Goal: Task Accomplishment & Management: Use online tool/utility

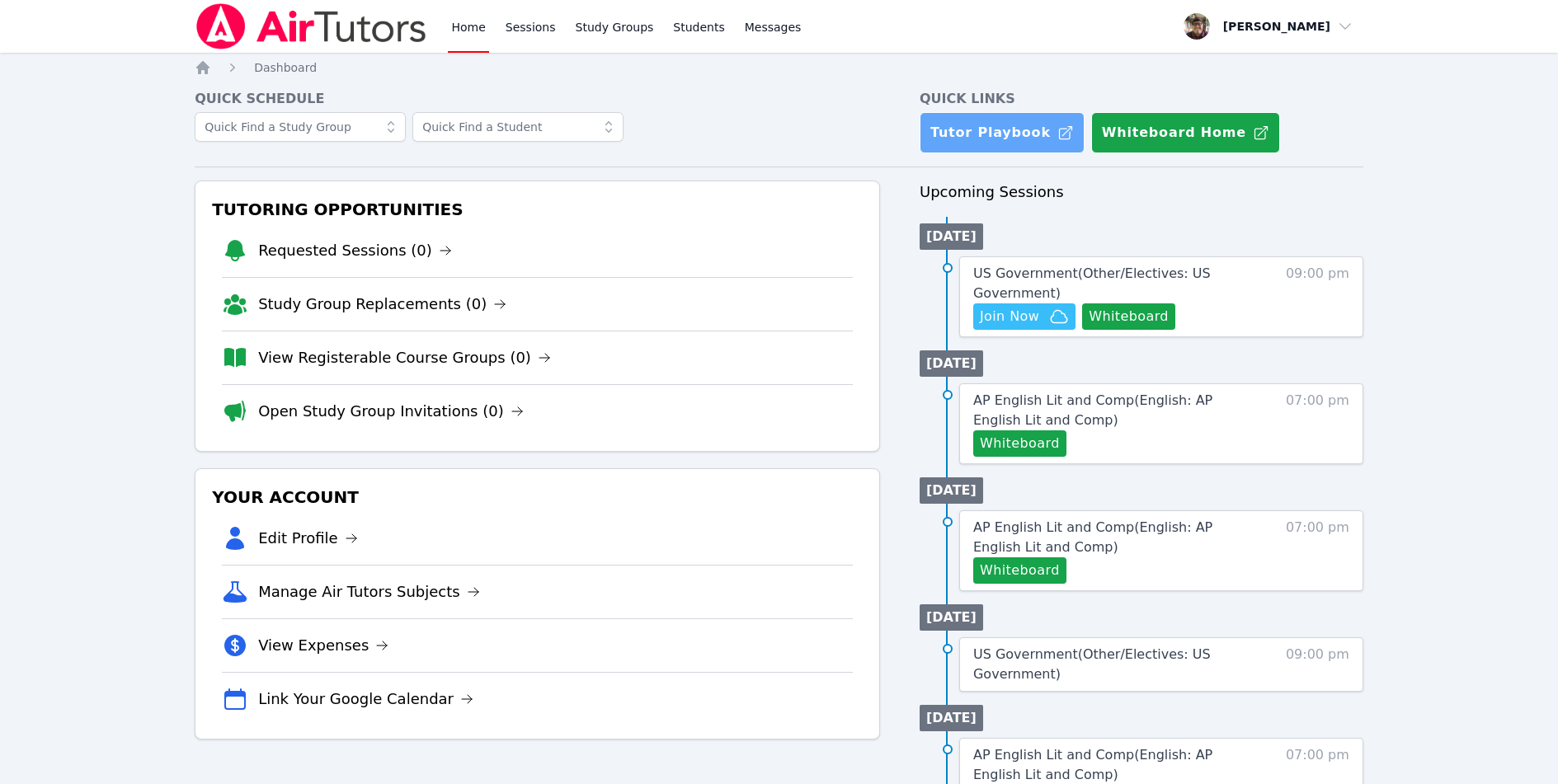
click at [1005, 138] on link "Tutor Playbook" at bounding box center [1002, 133] width 165 height 41
click at [1022, 323] on span "Join Now" at bounding box center [1009, 316] width 60 height 20
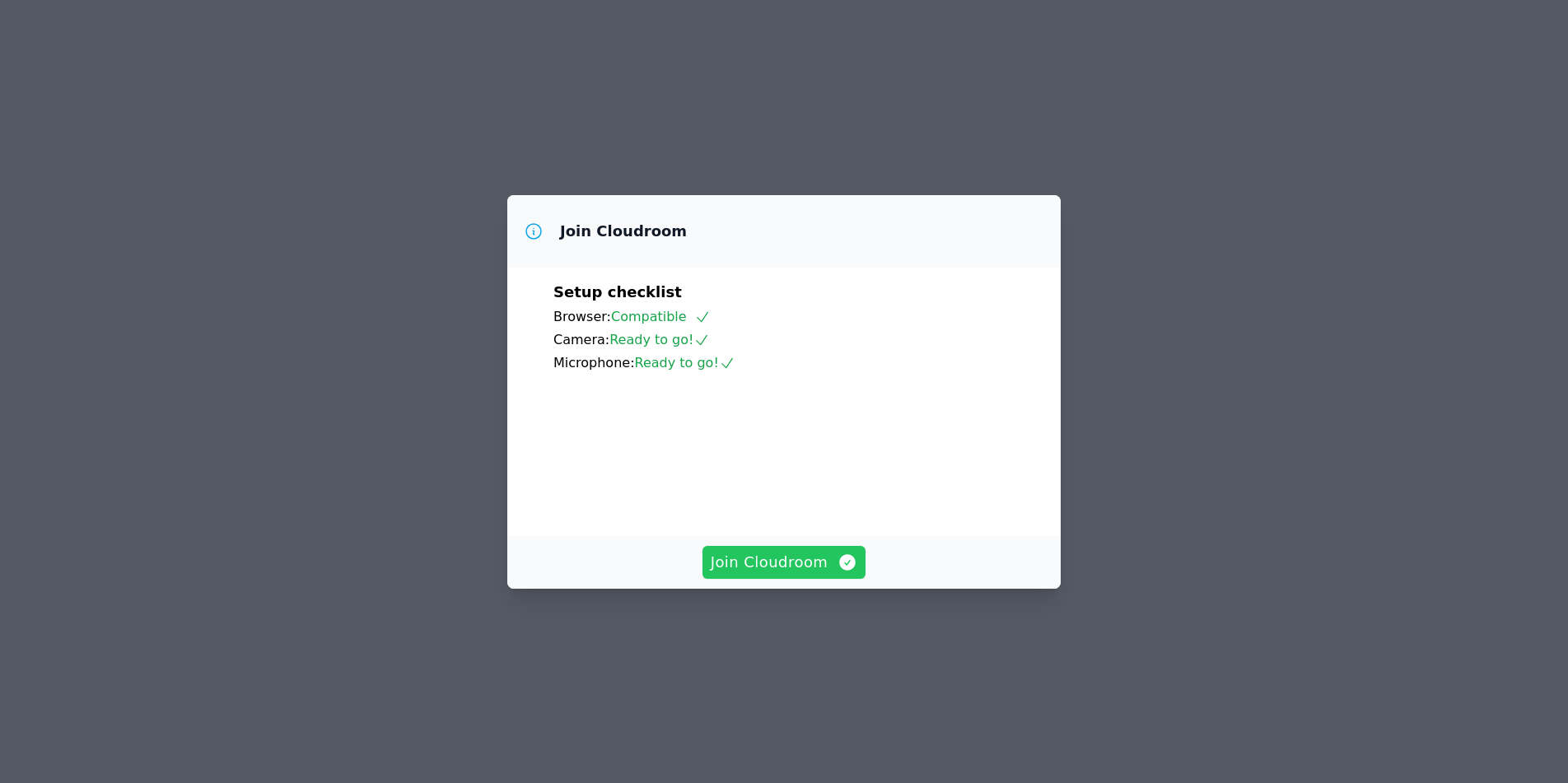
click at [788, 574] on span "Join Cloudroom" at bounding box center [784, 562] width 147 height 23
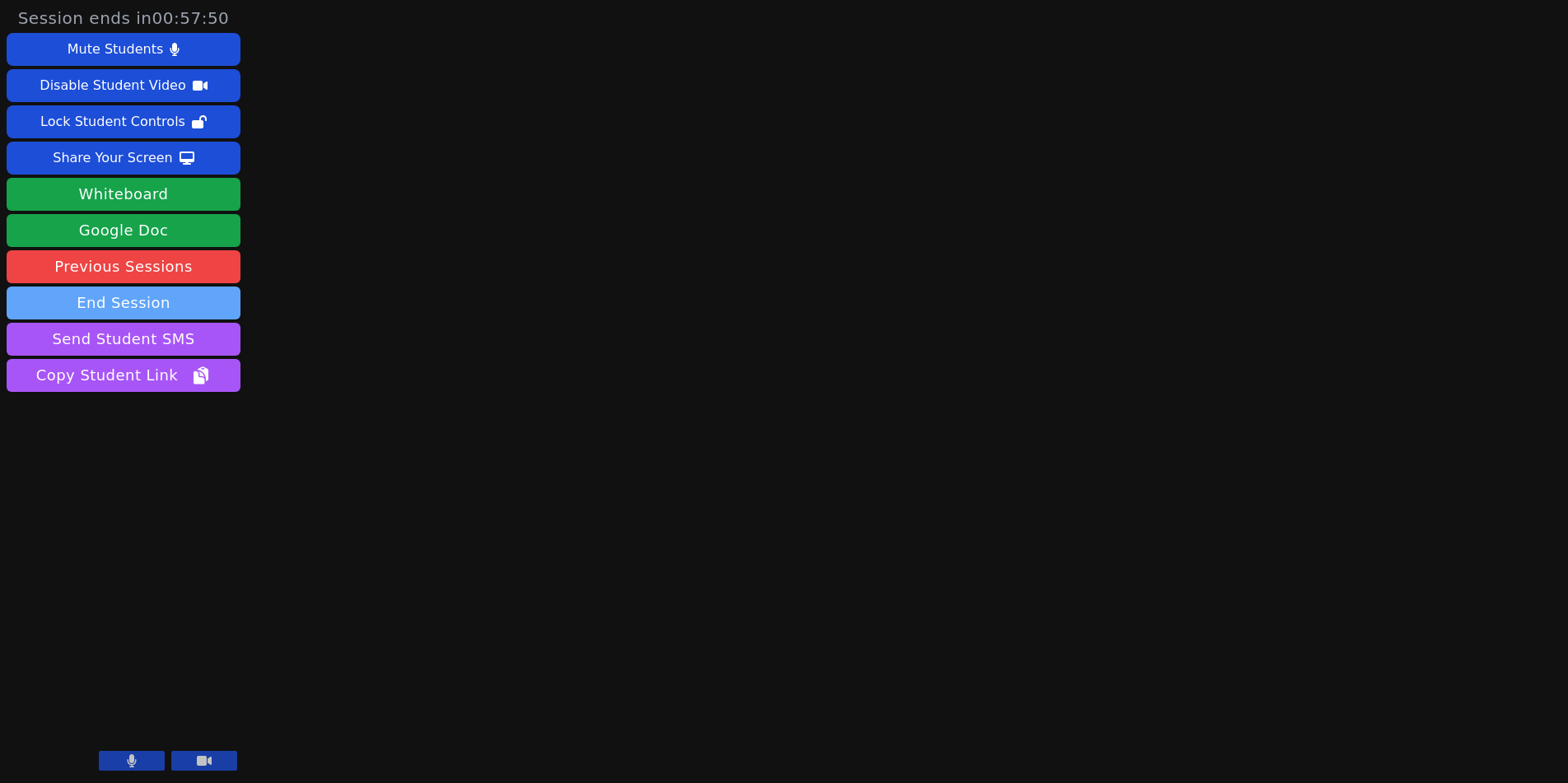
click at [119, 302] on button "End Session" at bounding box center [124, 303] width 234 height 33
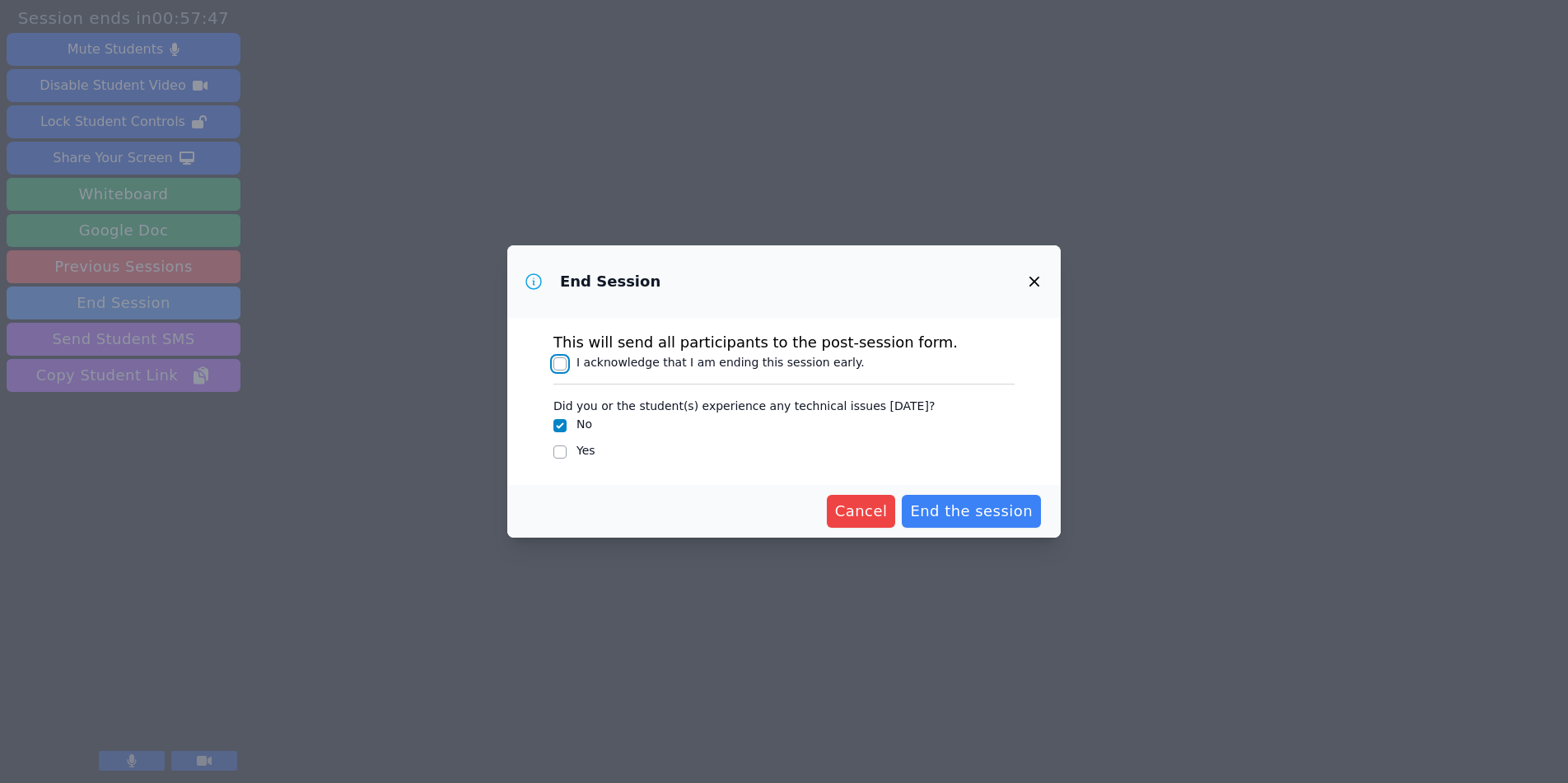
click at [565, 364] on input "I acknowledge that I am ending this session early." at bounding box center [559, 363] width 13 height 13
checkbox input "true"
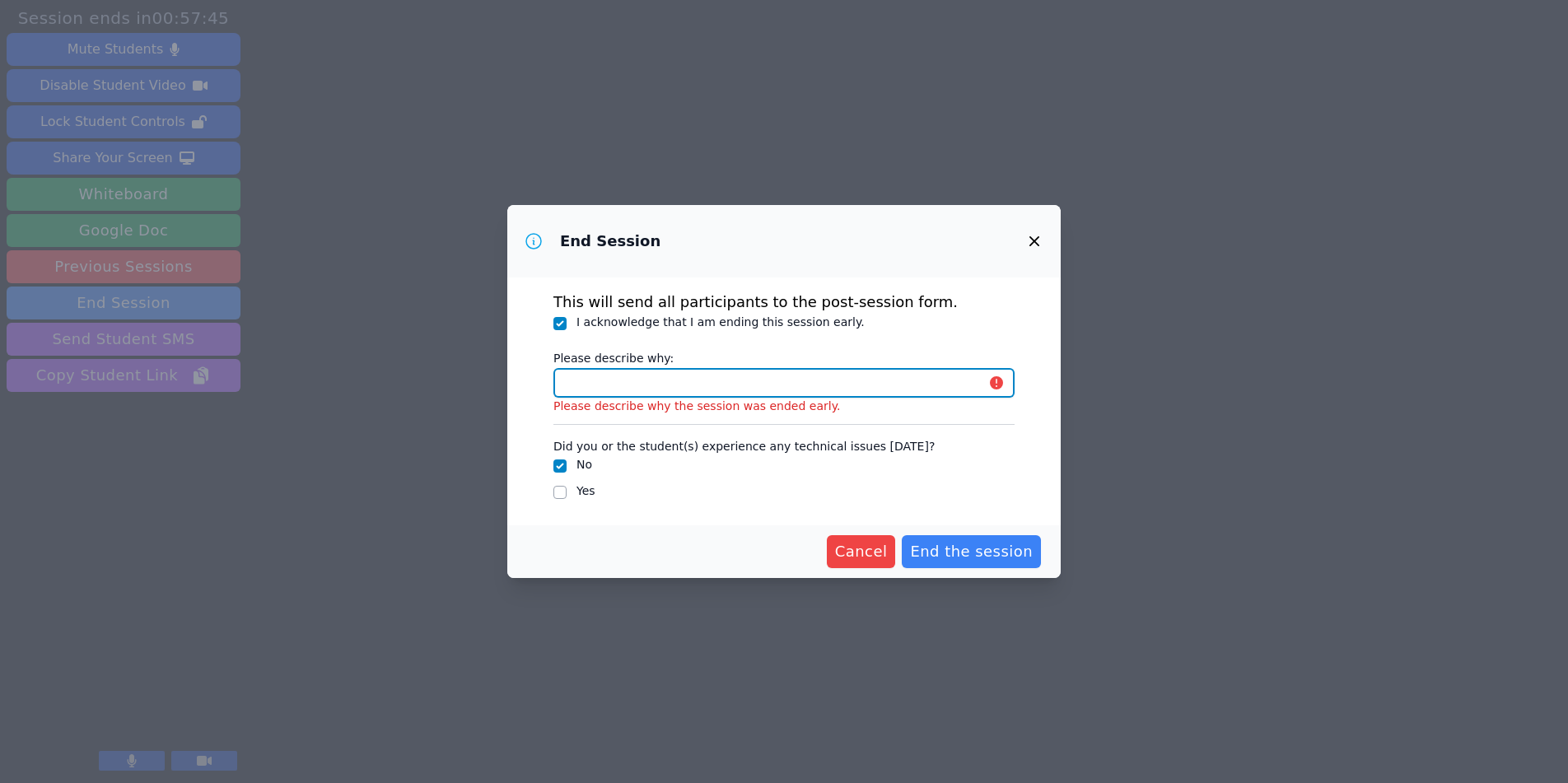
click at [592, 392] on input "Please describe why:" at bounding box center [783, 383] width 461 height 30
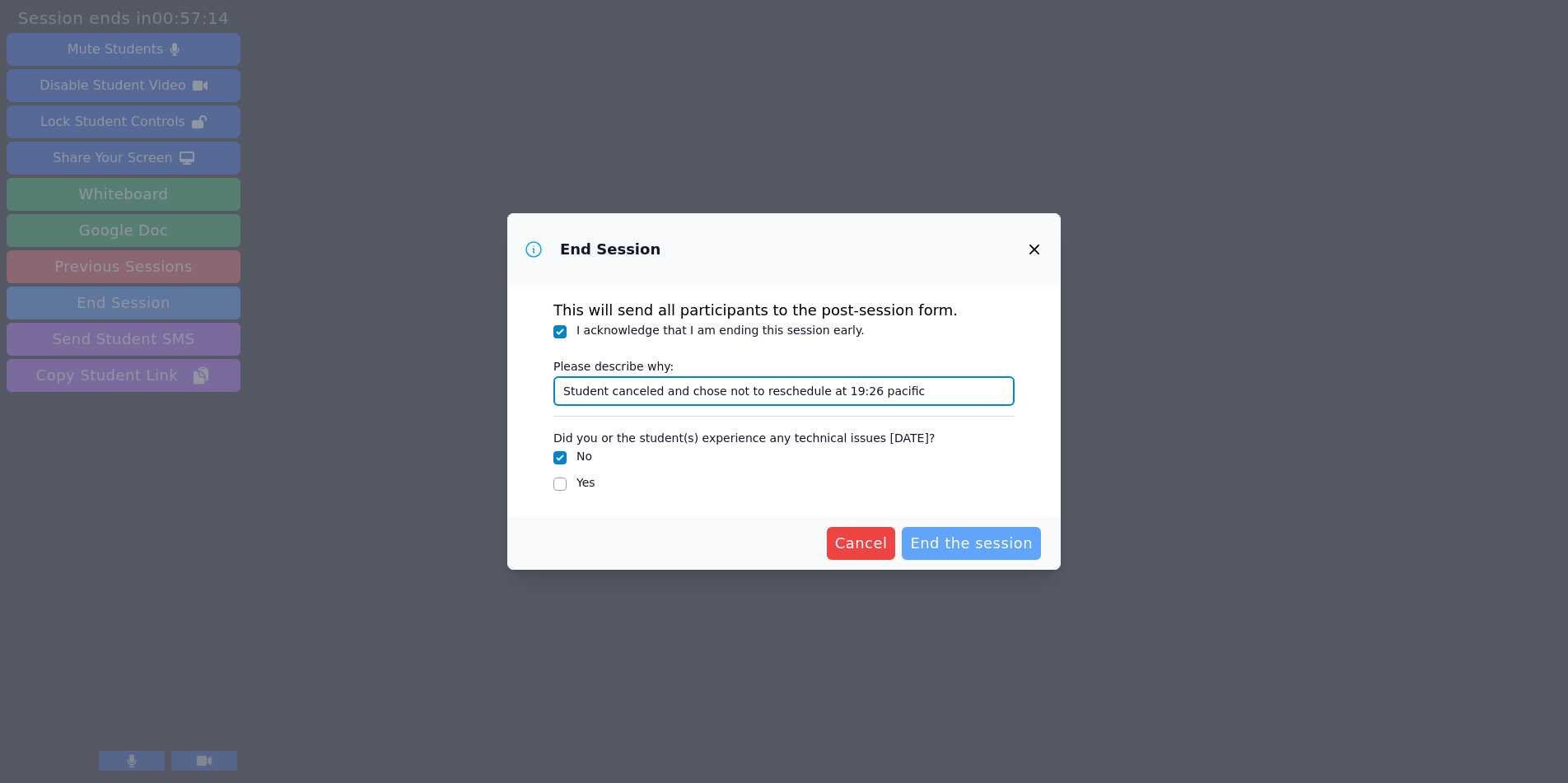
type input "Student canceled and chose not to reschedule at 19:26 pacific"
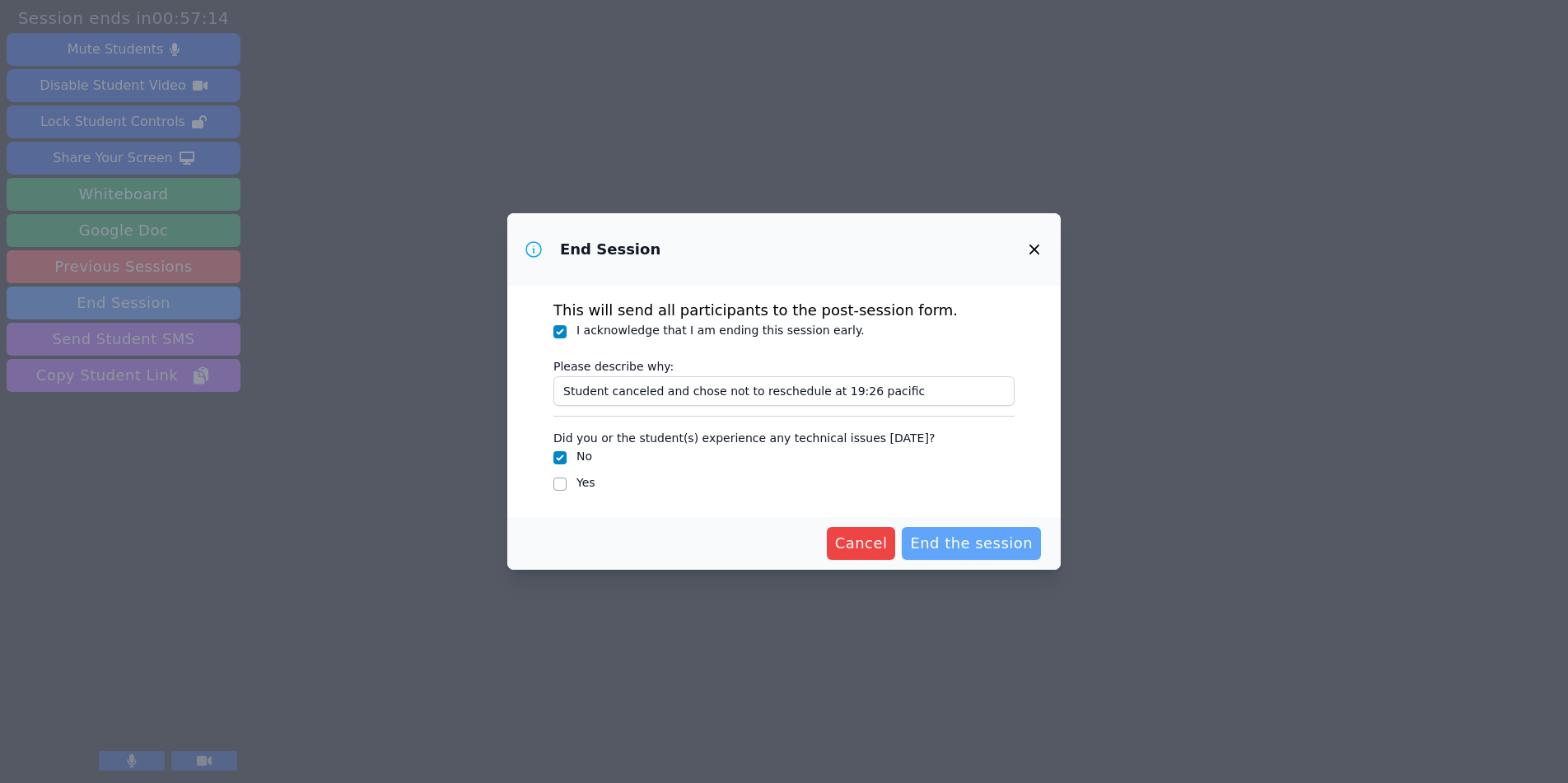
click at [982, 542] on span "End the session" at bounding box center [971, 543] width 123 height 23
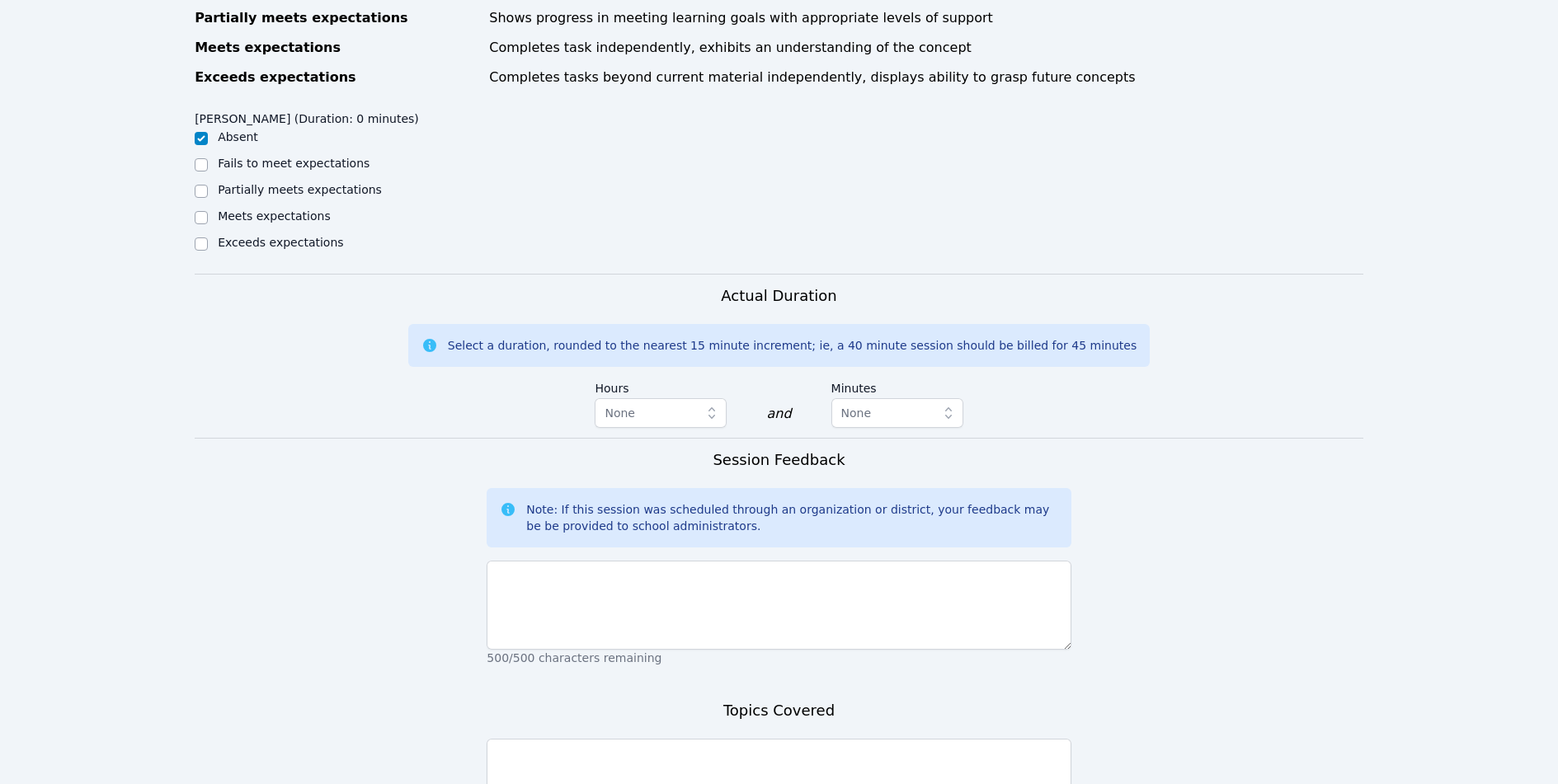
scroll to position [728, 0]
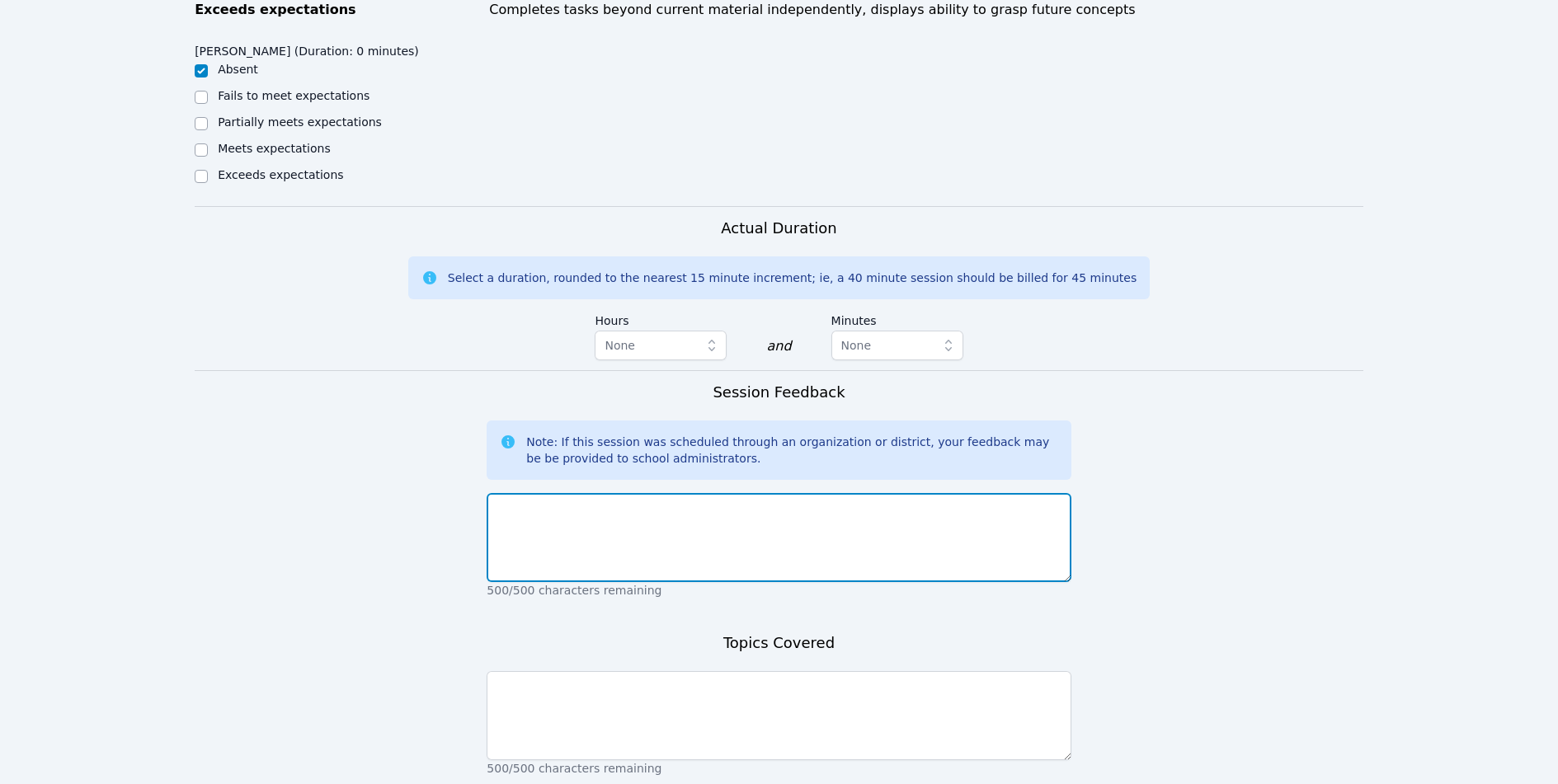
click at [568, 522] on textarea at bounding box center [778, 537] width 584 height 89
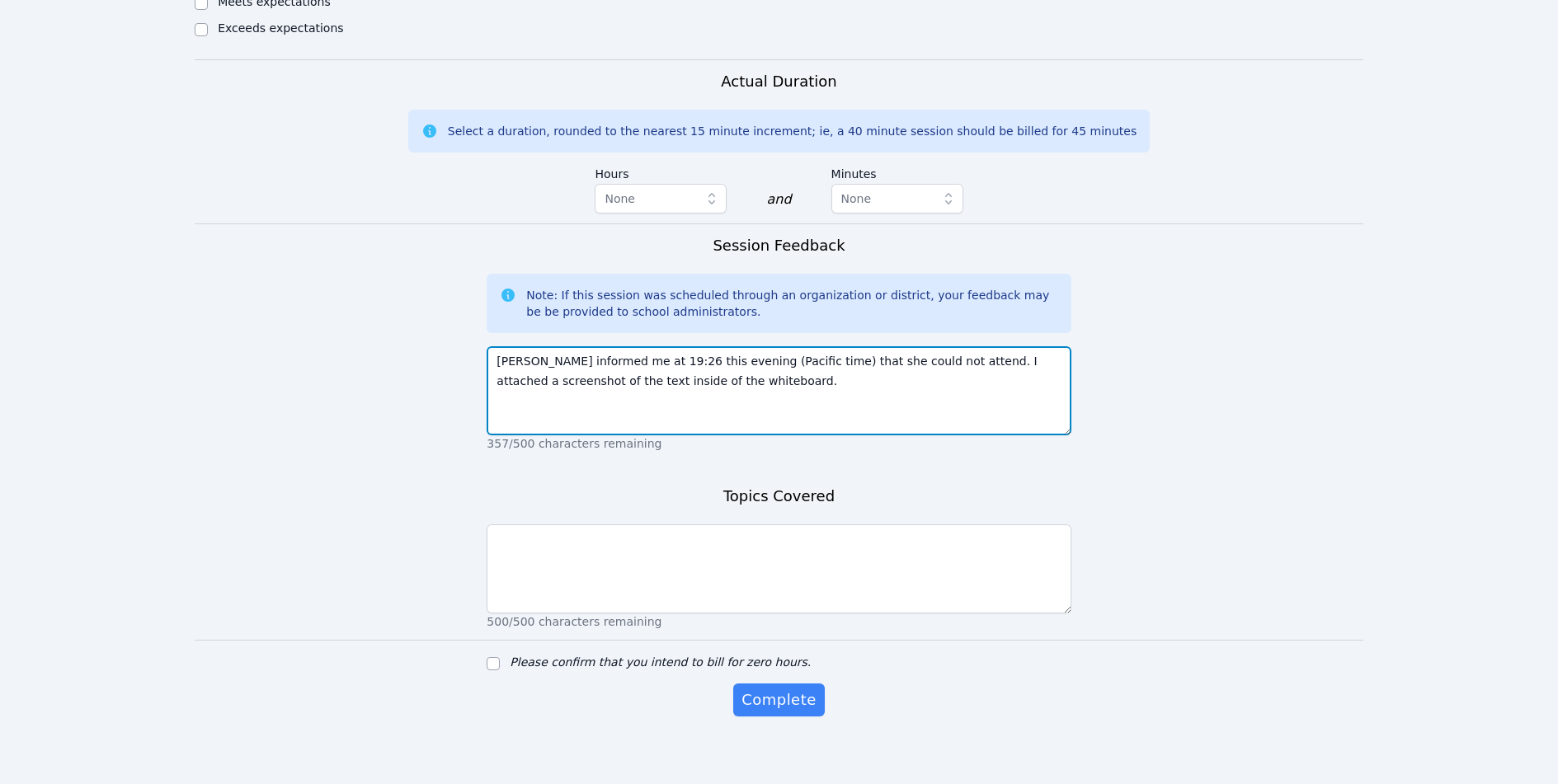
scroll to position [886, 0]
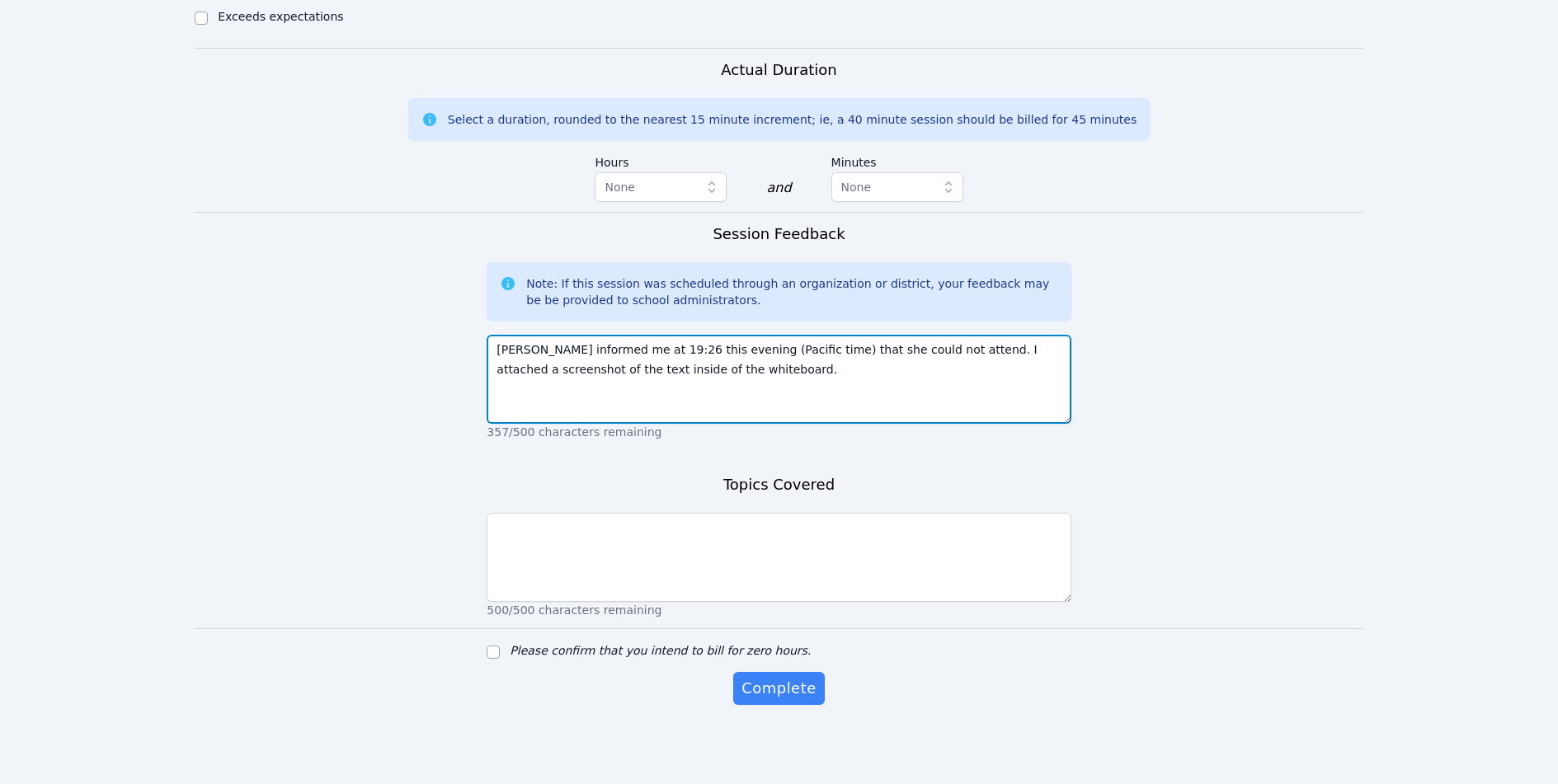
type textarea "Noris informed me at 19:26 this evening (Pacific time) that she could not atten…"
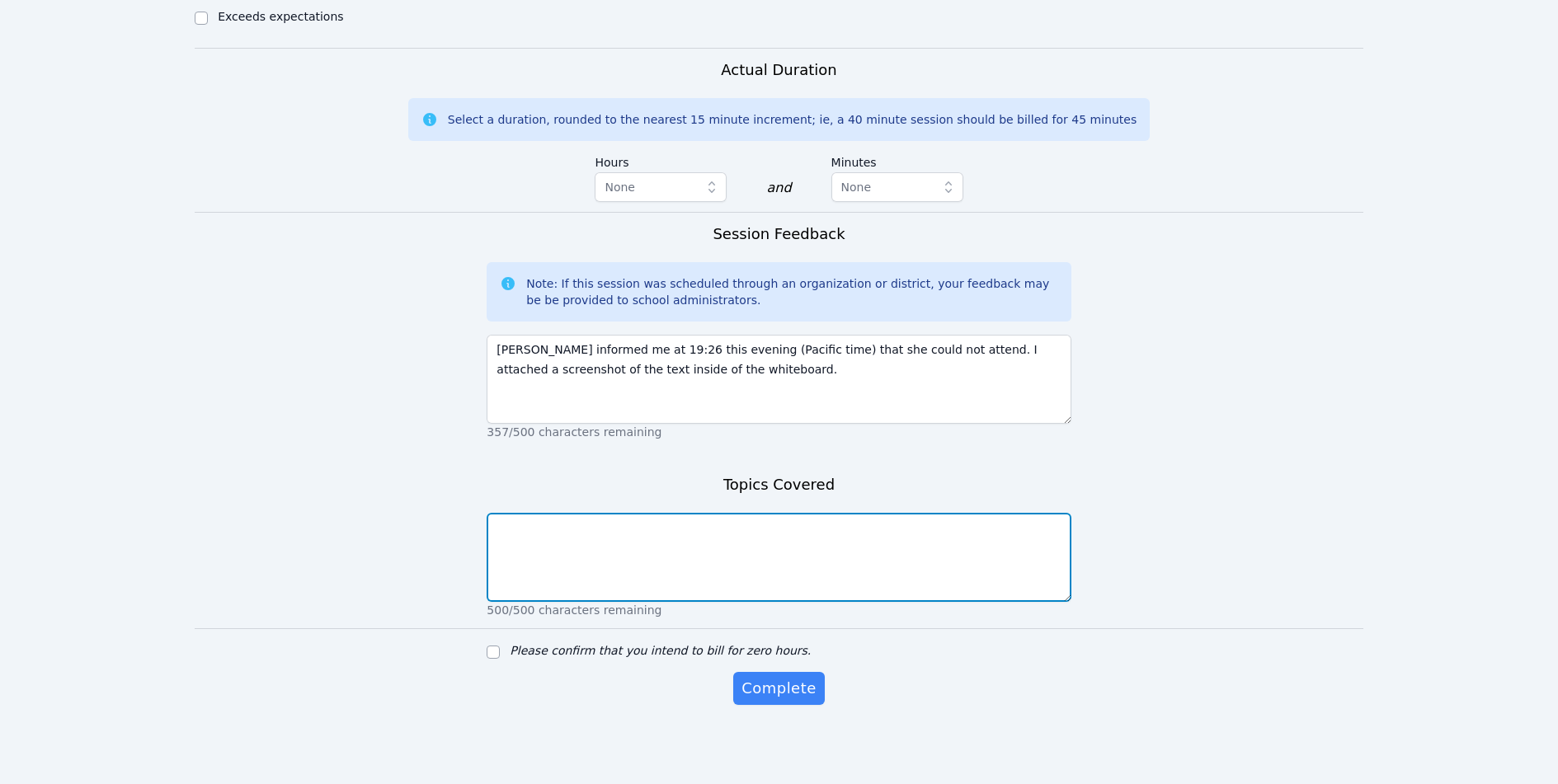
click at [562, 540] on textarea at bounding box center [778, 556] width 584 height 89
paste textarea "Noris informed me at 19:26 this evening (Pacific time) that she could not atten…"
type textarea "Noris informed me at 19:26 this evening (Pacific time) that she could not atten…"
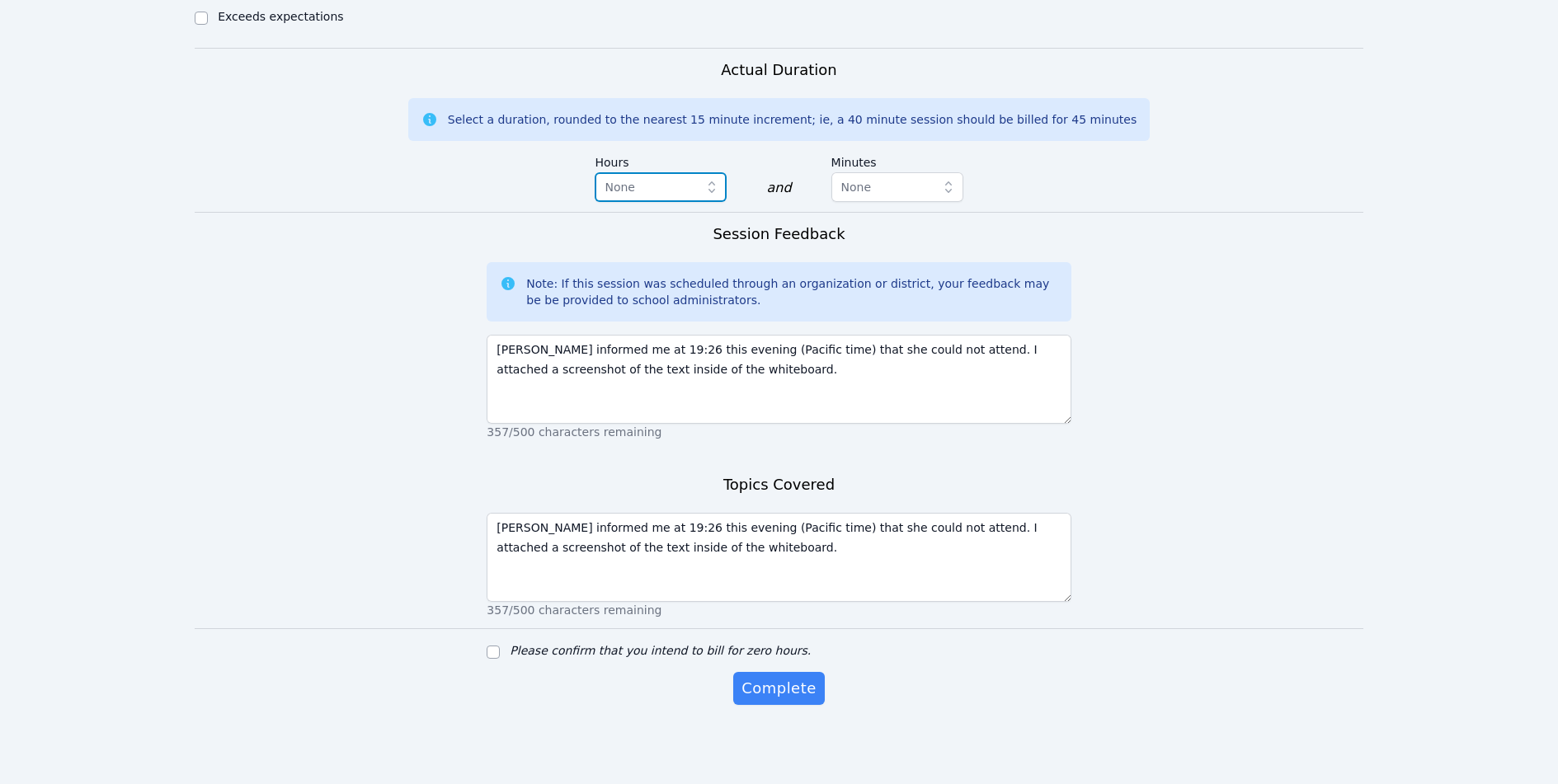
click at [616, 186] on span "None" at bounding box center [619, 186] width 31 height 13
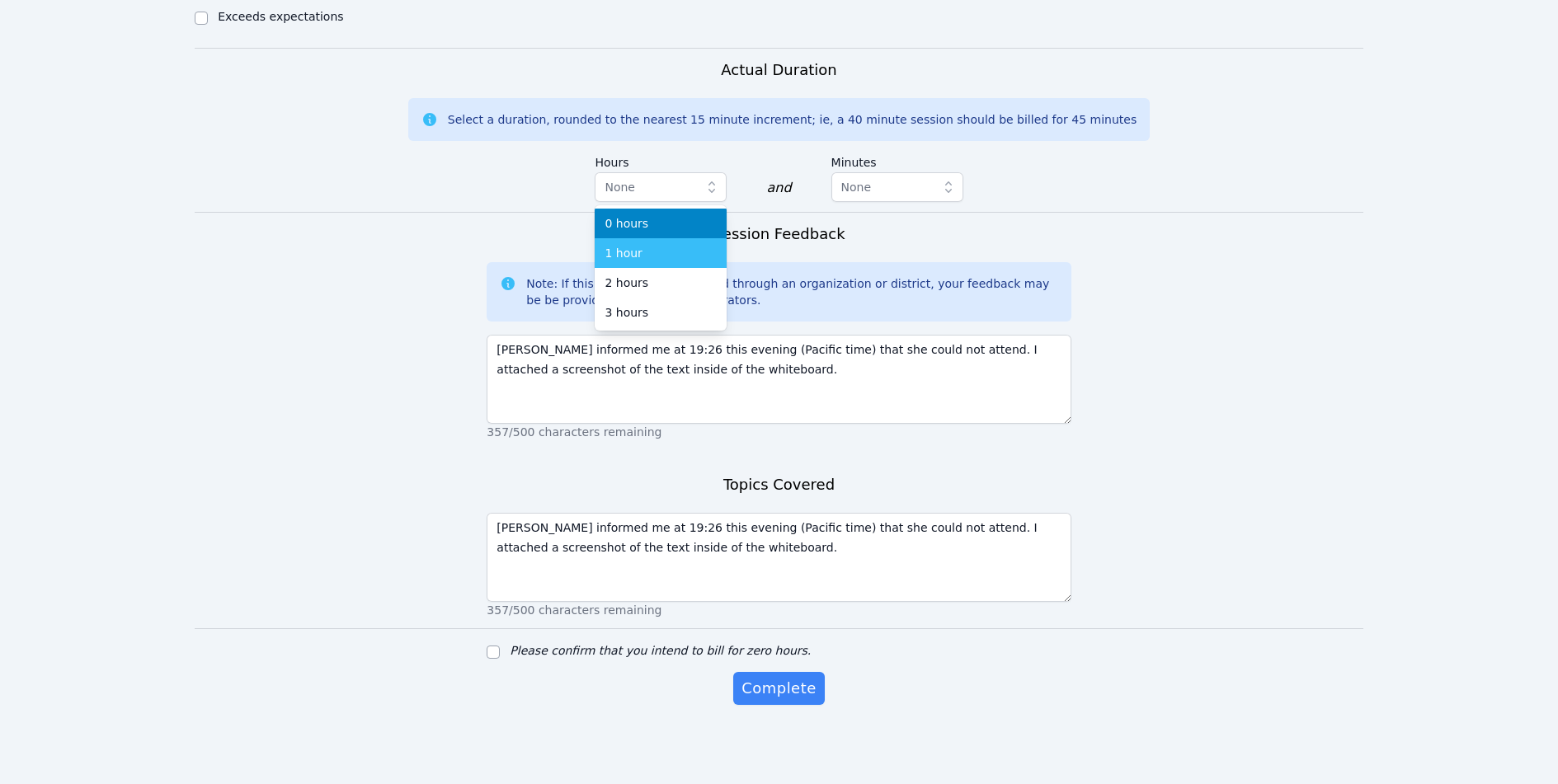
click at [623, 246] on span "1 hour" at bounding box center [622, 253] width 37 height 17
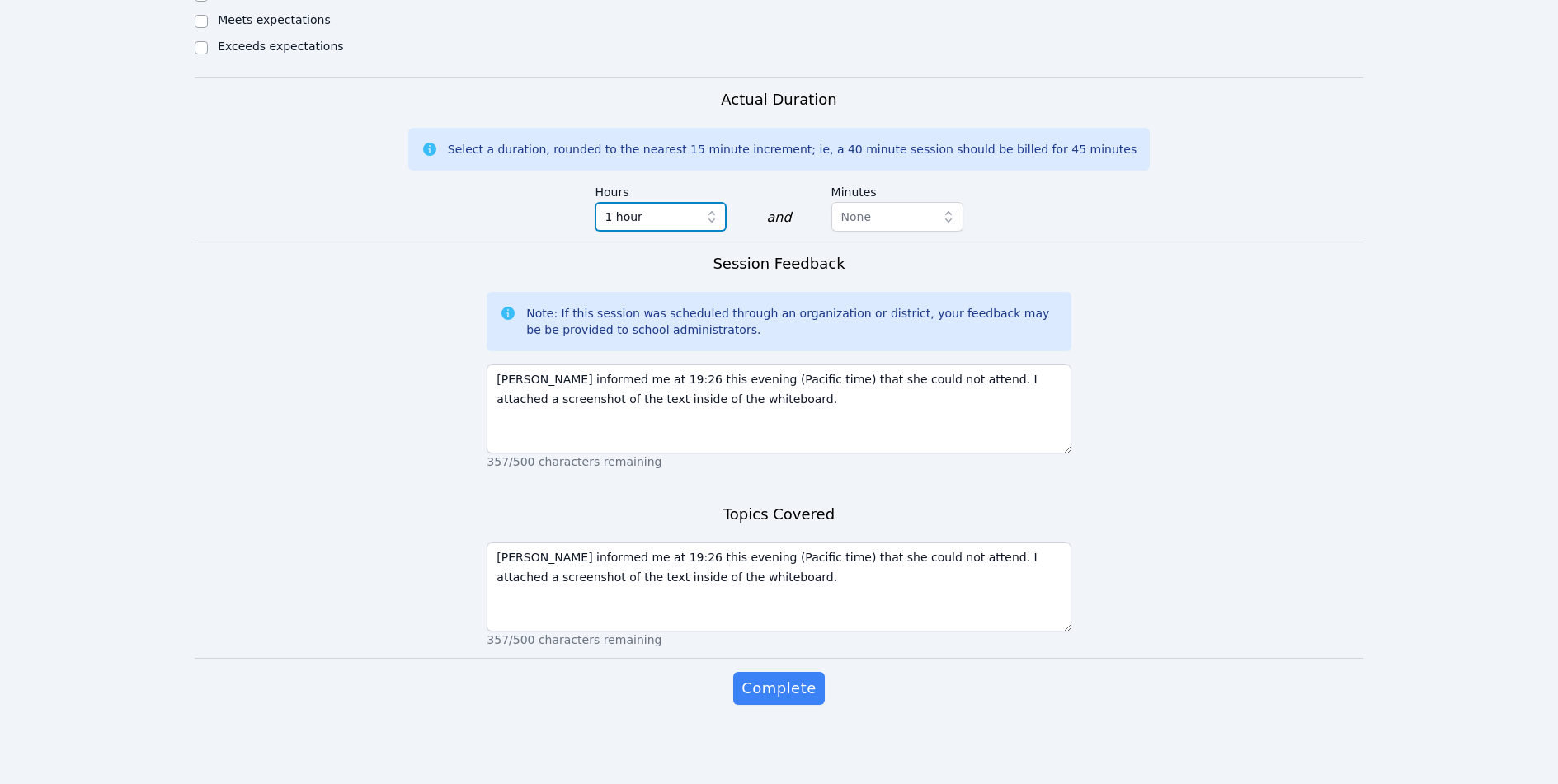
scroll to position [856, 0]
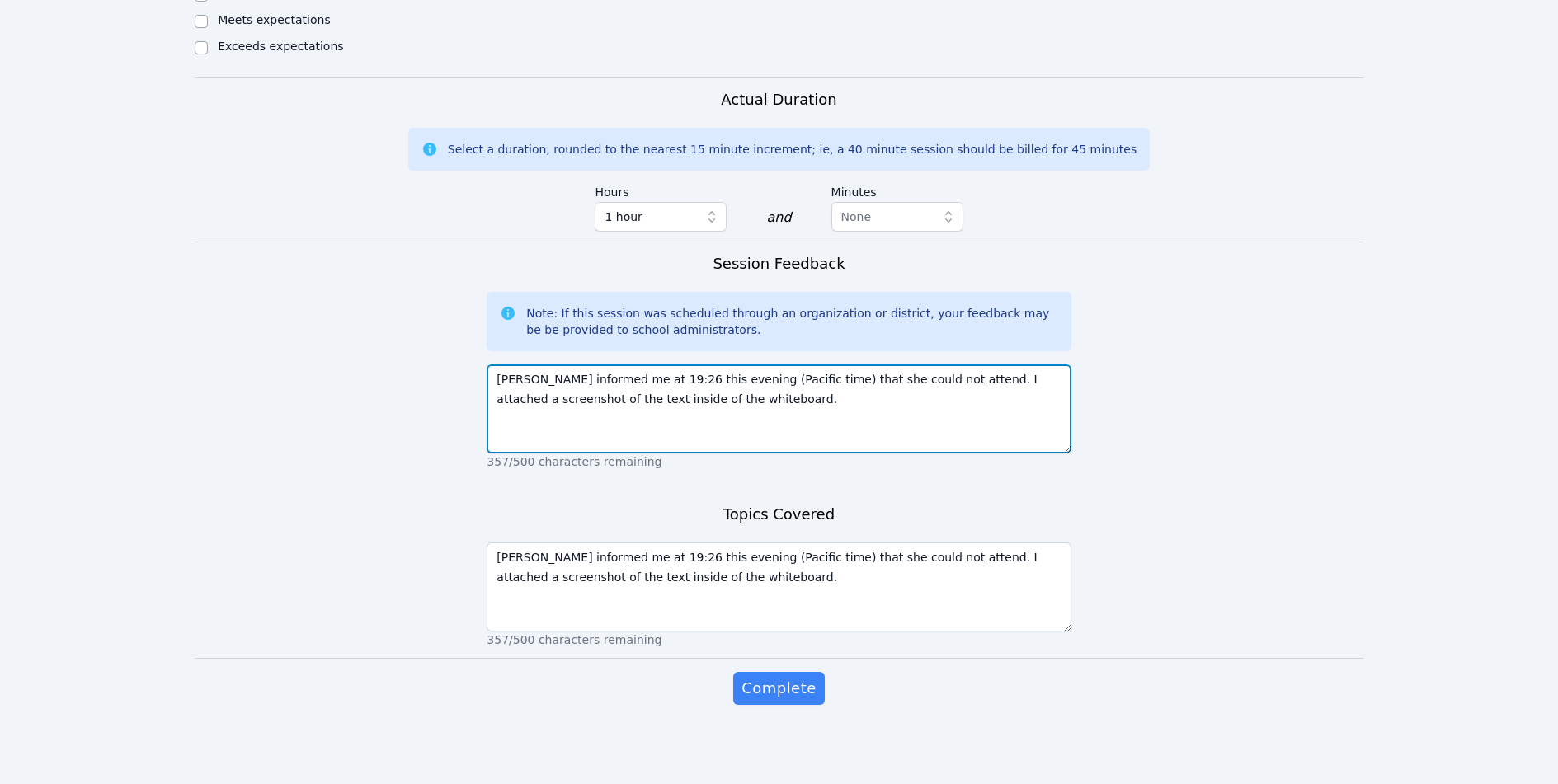
click at [709, 398] on textarea "Noris informed me at 19:26 this evening (Pacific time) that she could not atten…" at bounding box center [778, 409] width 584 height 89
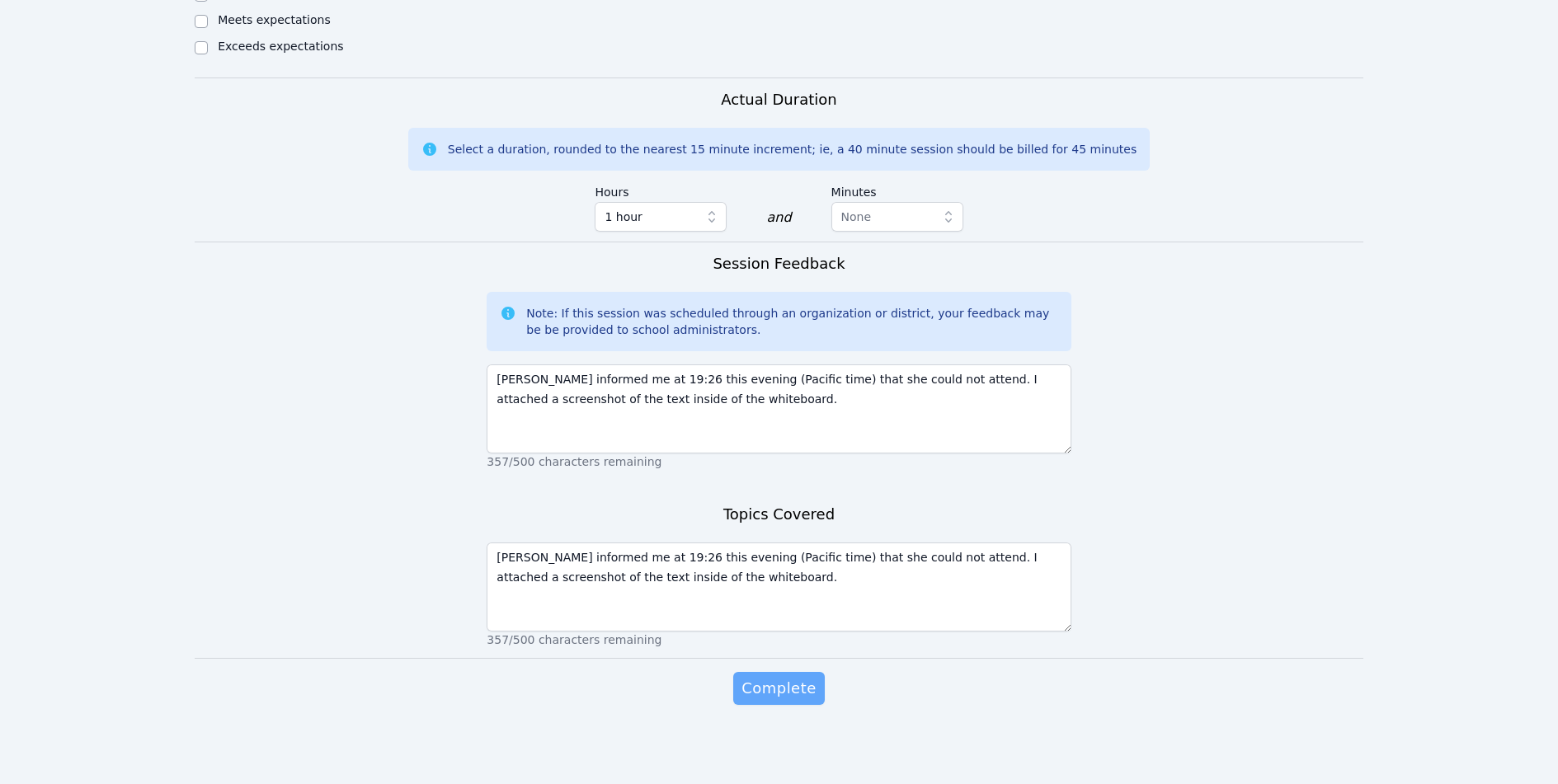
click at [771, 682] on span "Complete" at bounding box center [778, 688] width 74 height 23
